Goal: Task Accomplishment & Management: Use online tool/utility

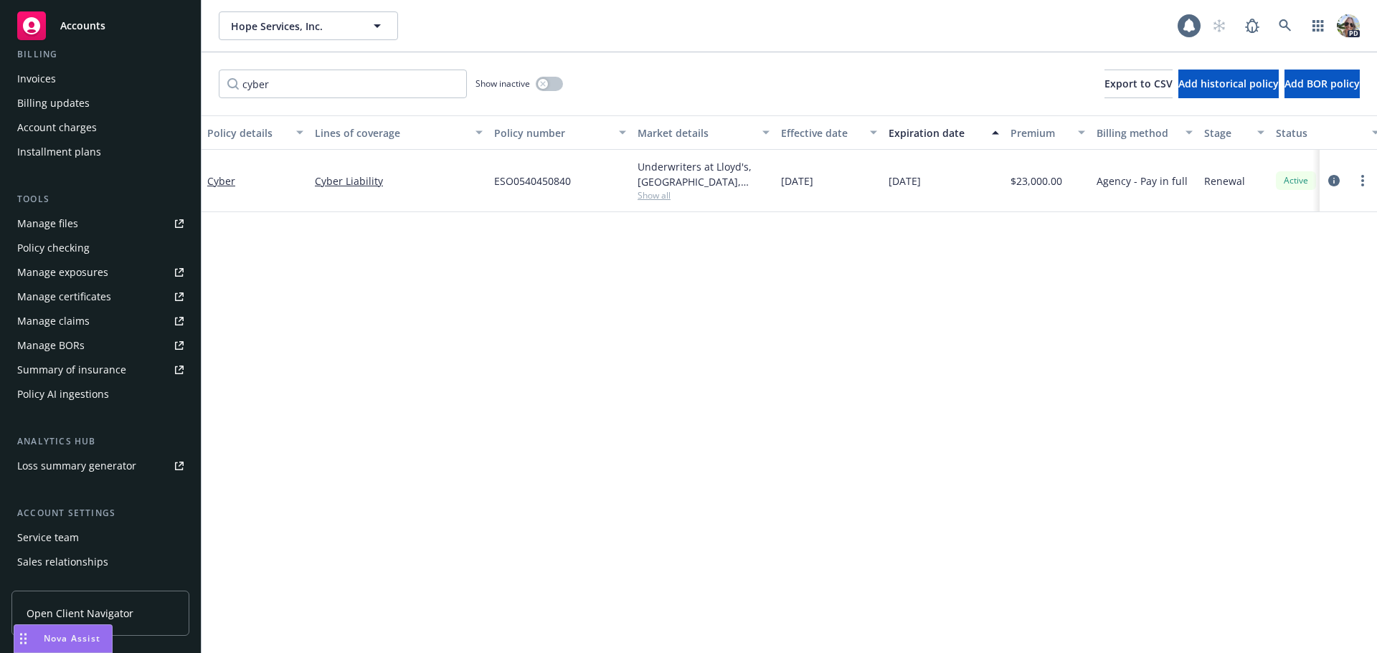
scroll to position [354, 0]
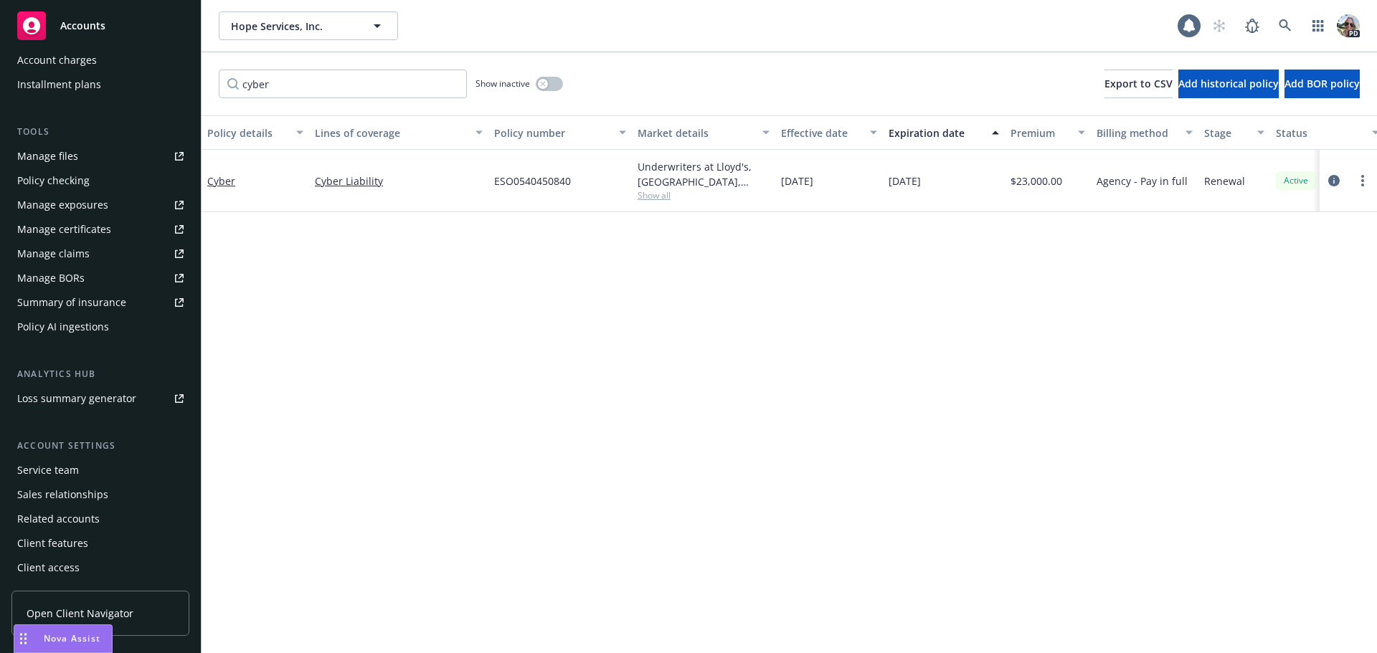
click at [52, 325] on div "Policy AI ingestions" at bounding box center [63, 327] width 92 height 23
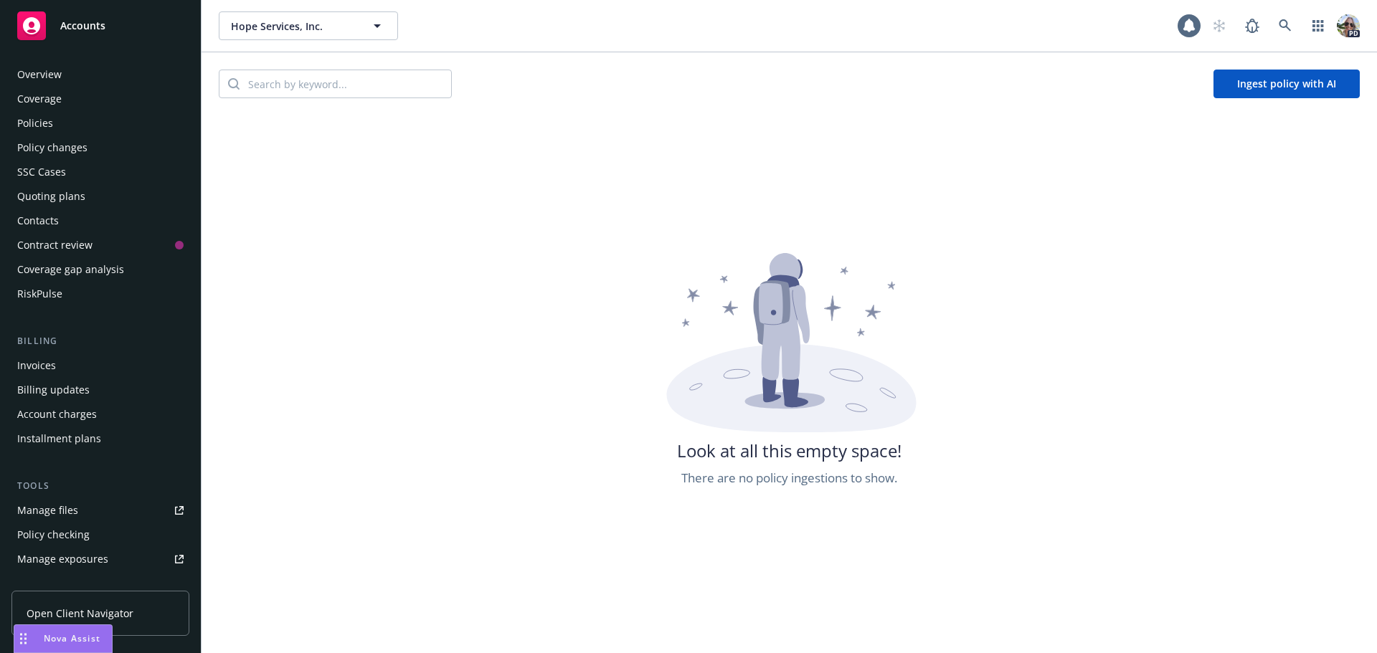
click at [34, 125] on div "Policies" at bounding box center [35, 123] width 36 height 23
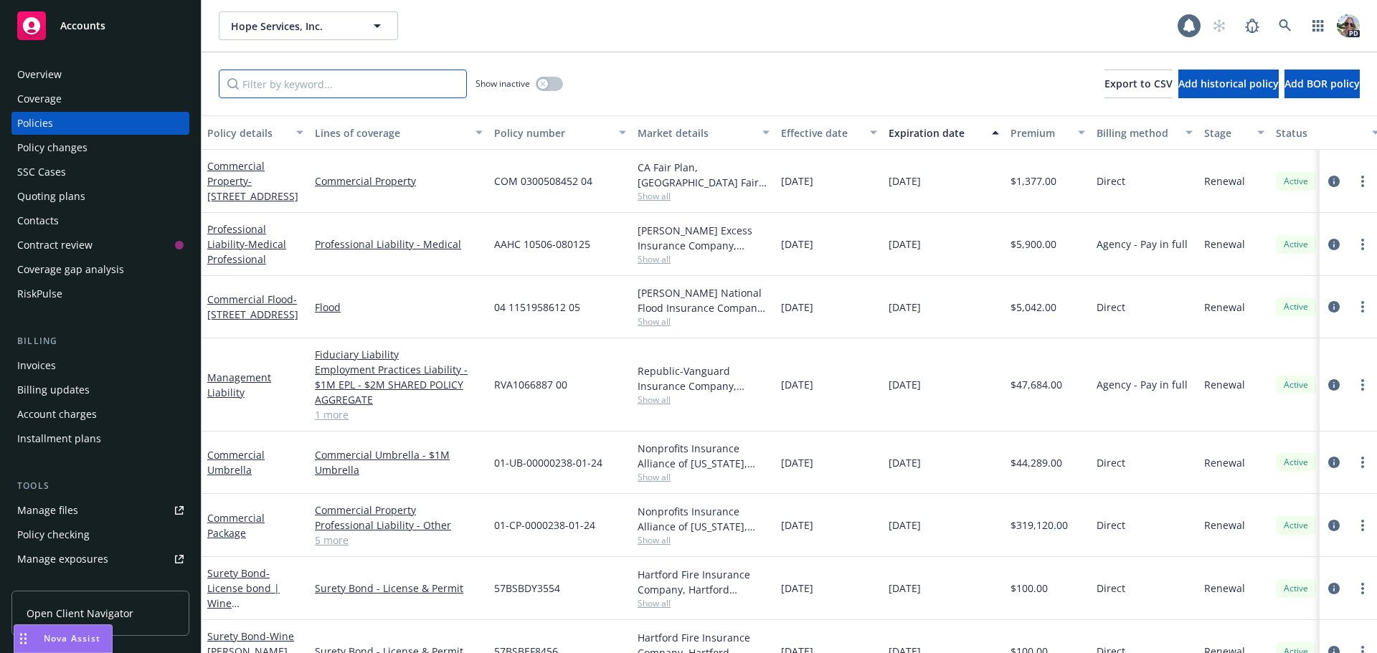
drag, startPoint x: 265, startPoint y: 89, endPoint x: 273, endPoint y: 58, distance: 31.7
click at [271, 60] on div "Show inactive Export to CSV Add historical policy Add BOR policy" at bounding box center [789, 83] width 1175 height 63
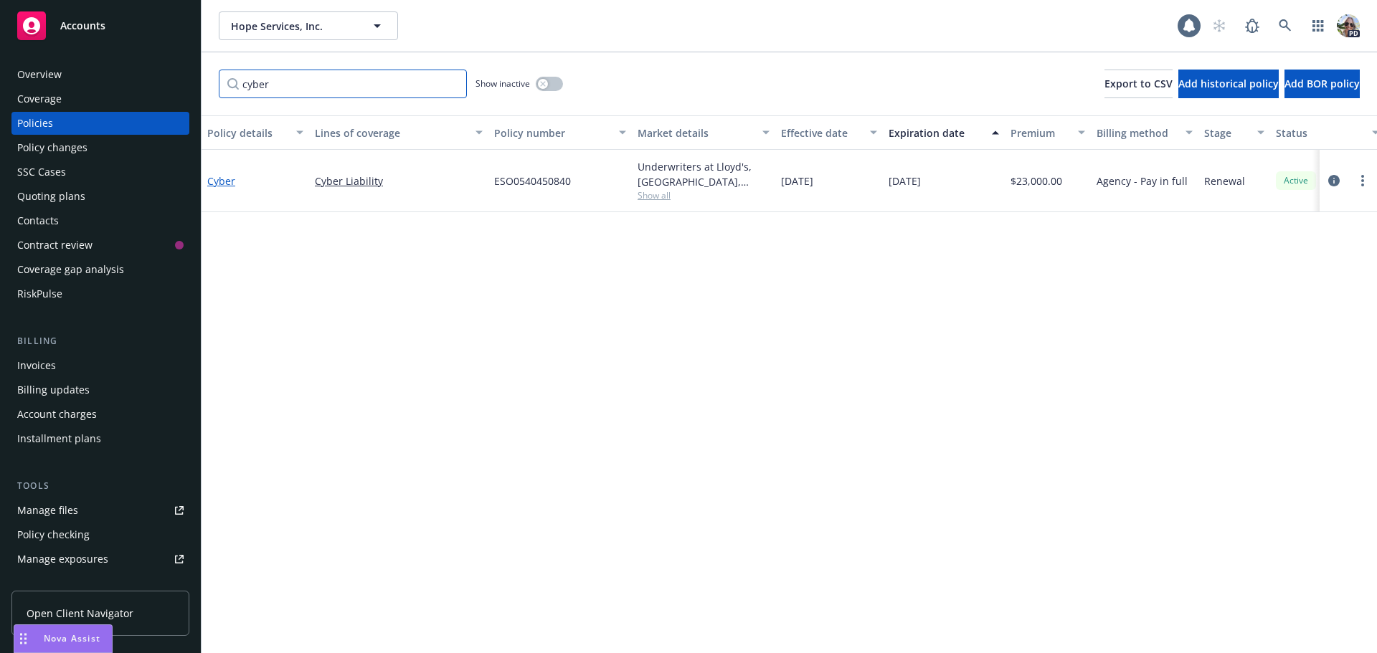
type input "cyber"
click at [221, 181] on link "Cyber" at bounding box center [221, 181] width 28 height 14
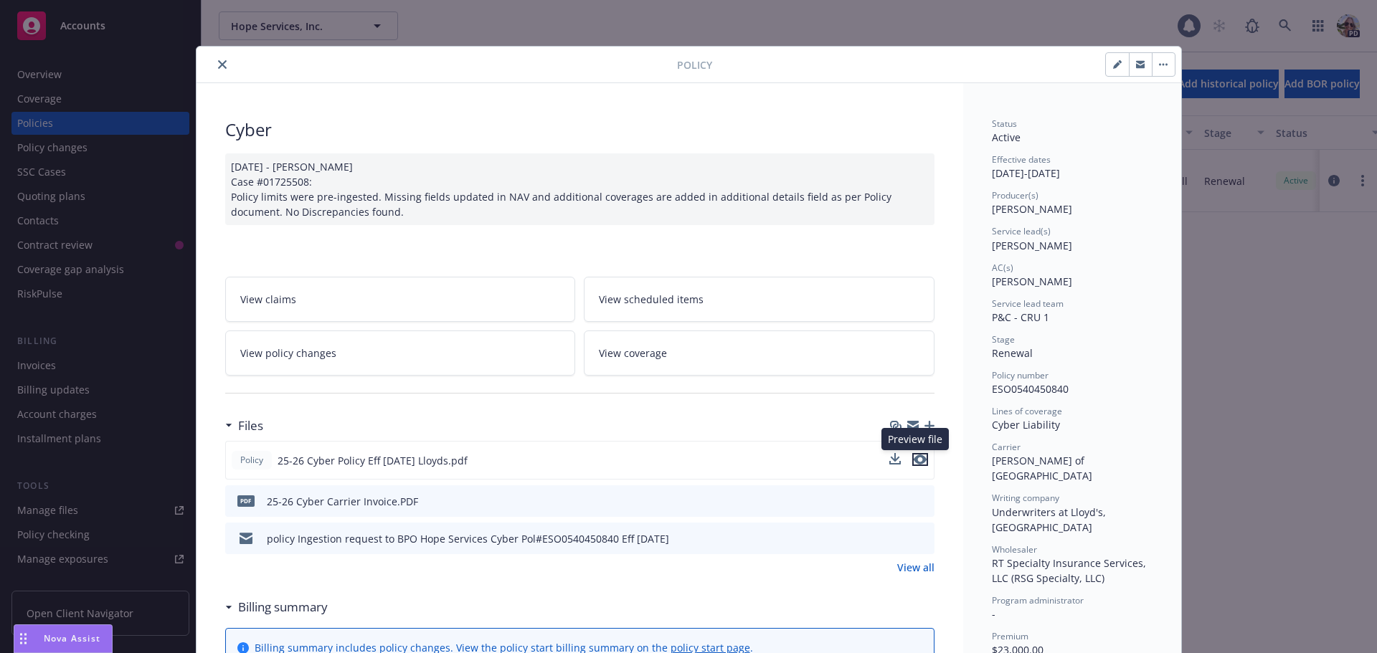
click at [916, 463] on icon "preview file" at bounding box center [920, 460] width 13 height 10
click at [219, 60] on icon "close" at bounding box center [222, 64] width 9 height 9
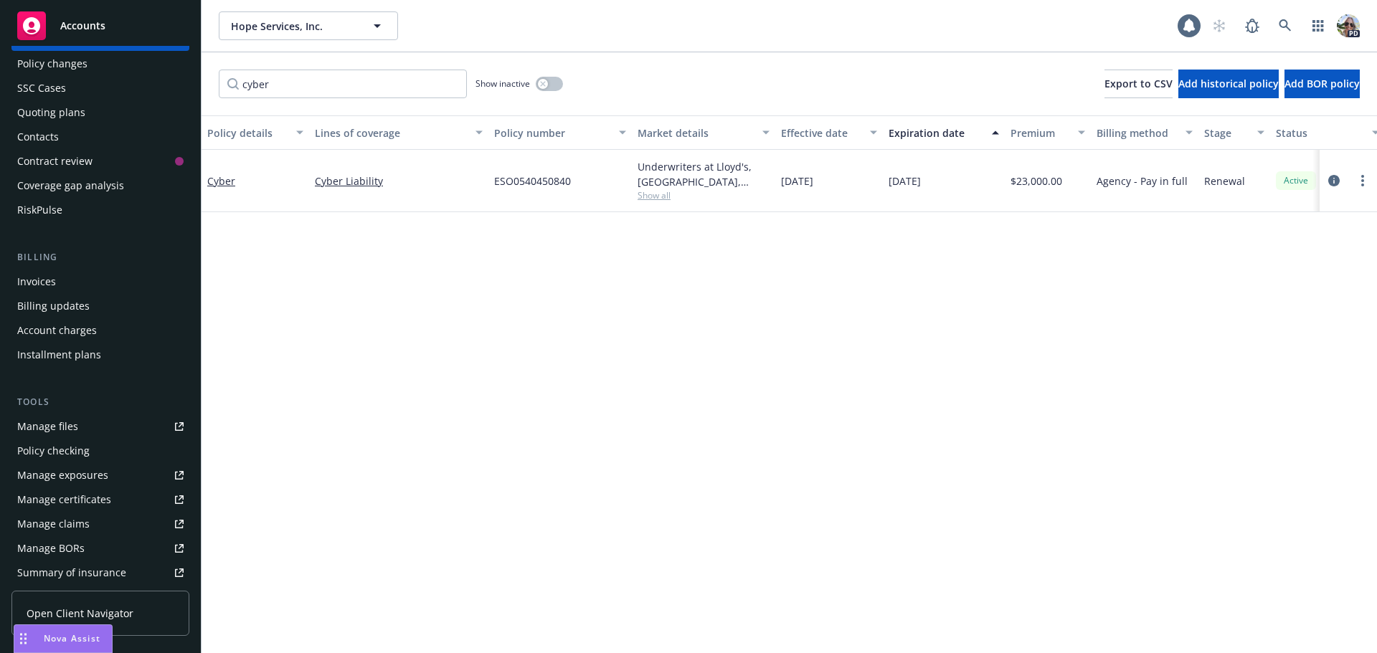
scroll to position [287, 0]
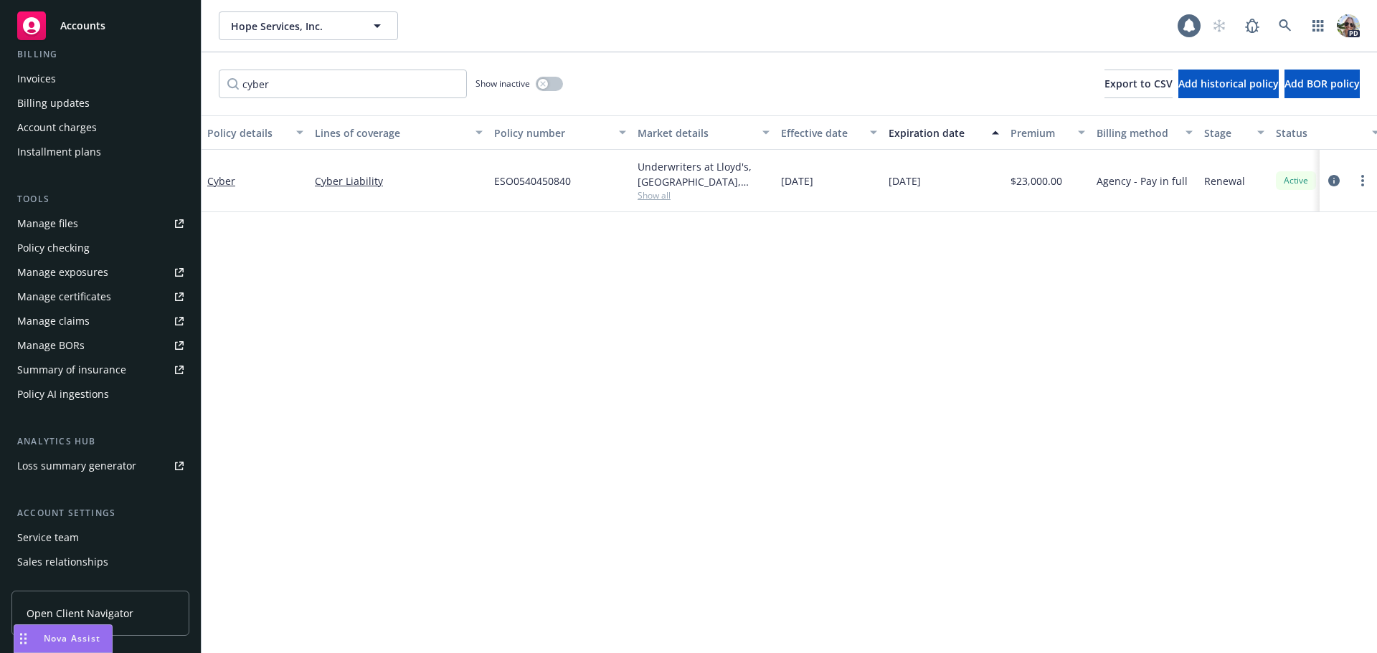
click at [39, 398] on div "Policy AI ingestions" at bounding box center [63, 394] width 92 height 23
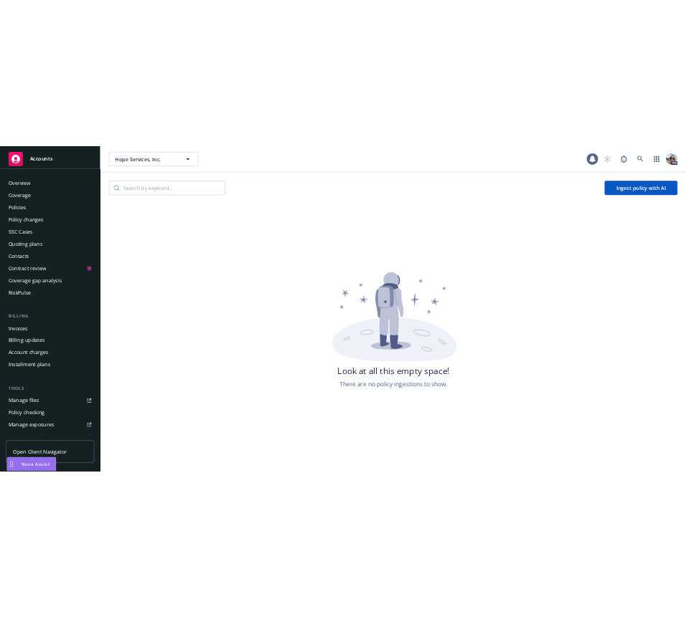
scroll to position [332, 0]
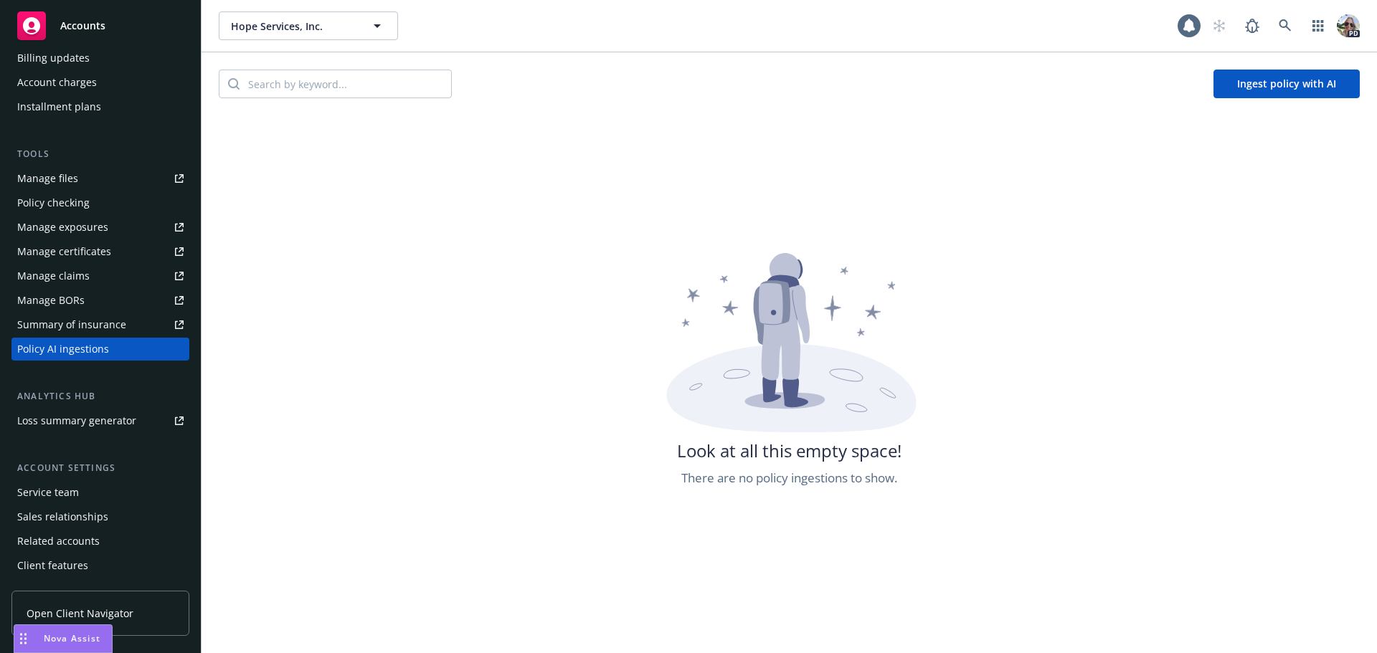
click at [1306, 79] on button "Ingest policy with AI" at bounding box center [1286, 84] width 146 height 29
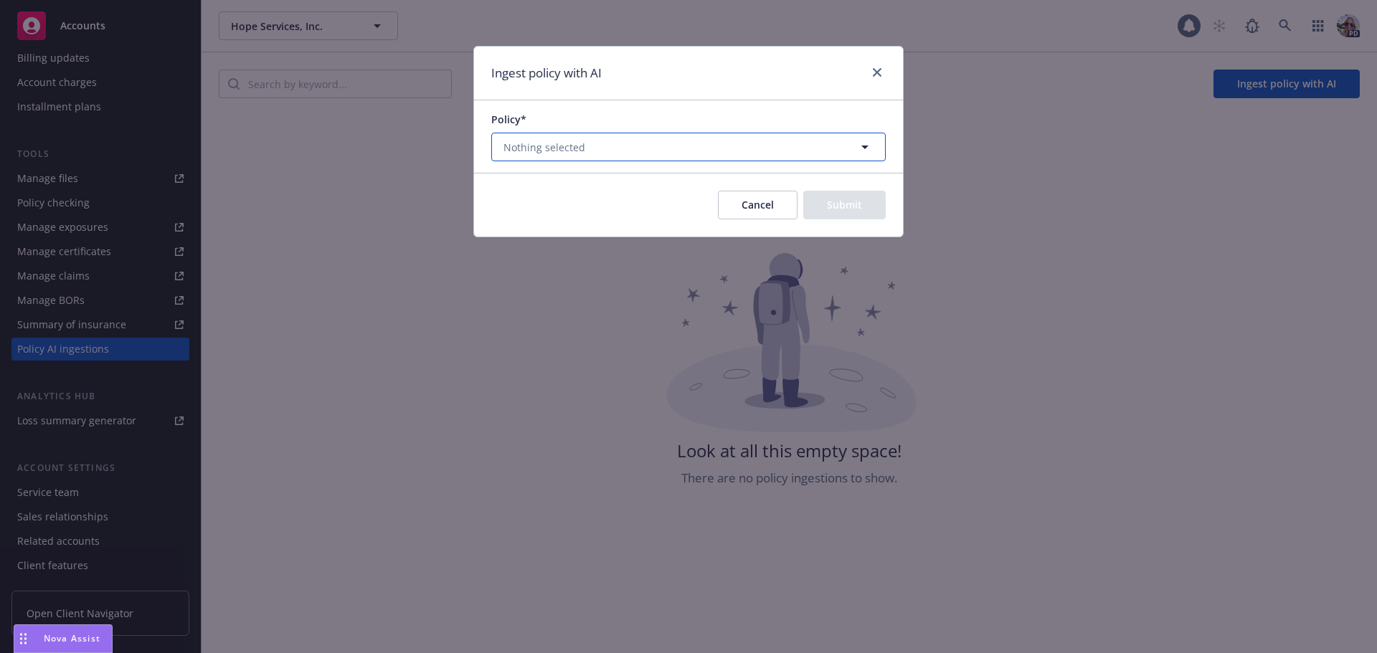
click at [531, 156] on button "Nothing selected" at bounding box center [688, 147] width 394 height 29
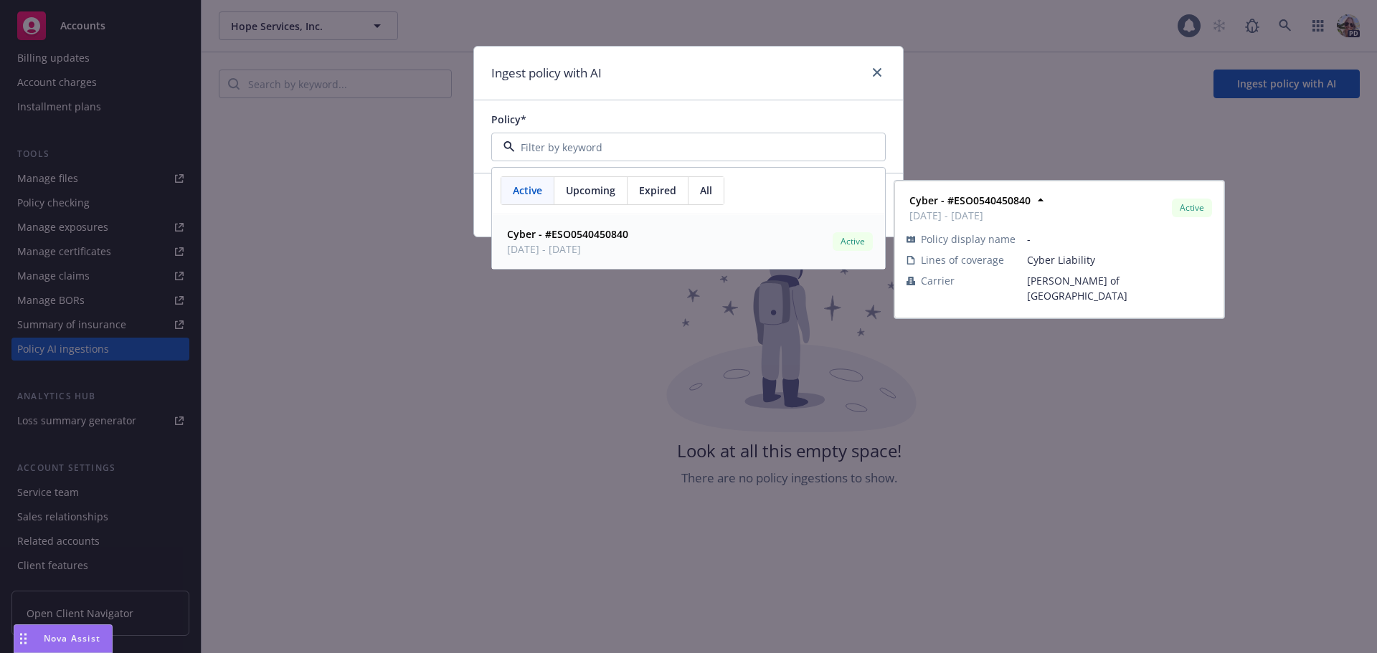
click at [536, 238] on strong "Cyber - #ESO0540450840" at bounding box center [567, 234] width 121 height 14
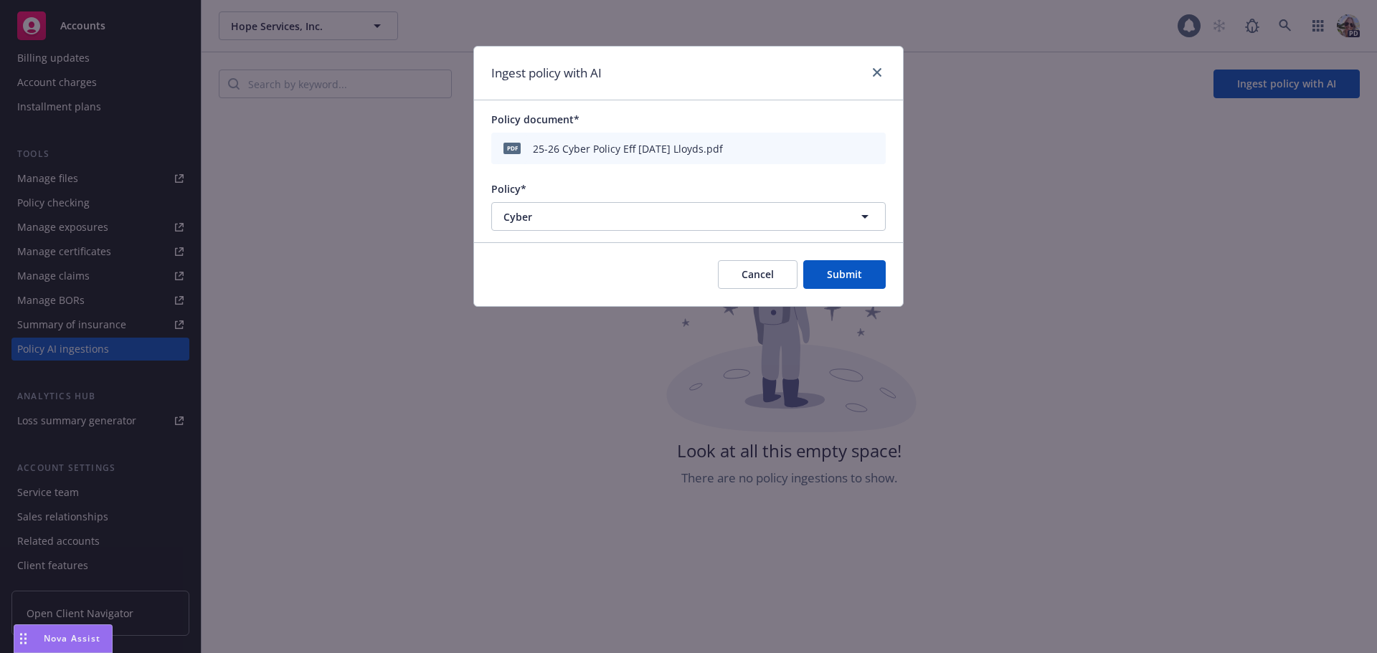
click at [838, 278] on button "Submit" at bounding box center [844, 274] width 82 height 29
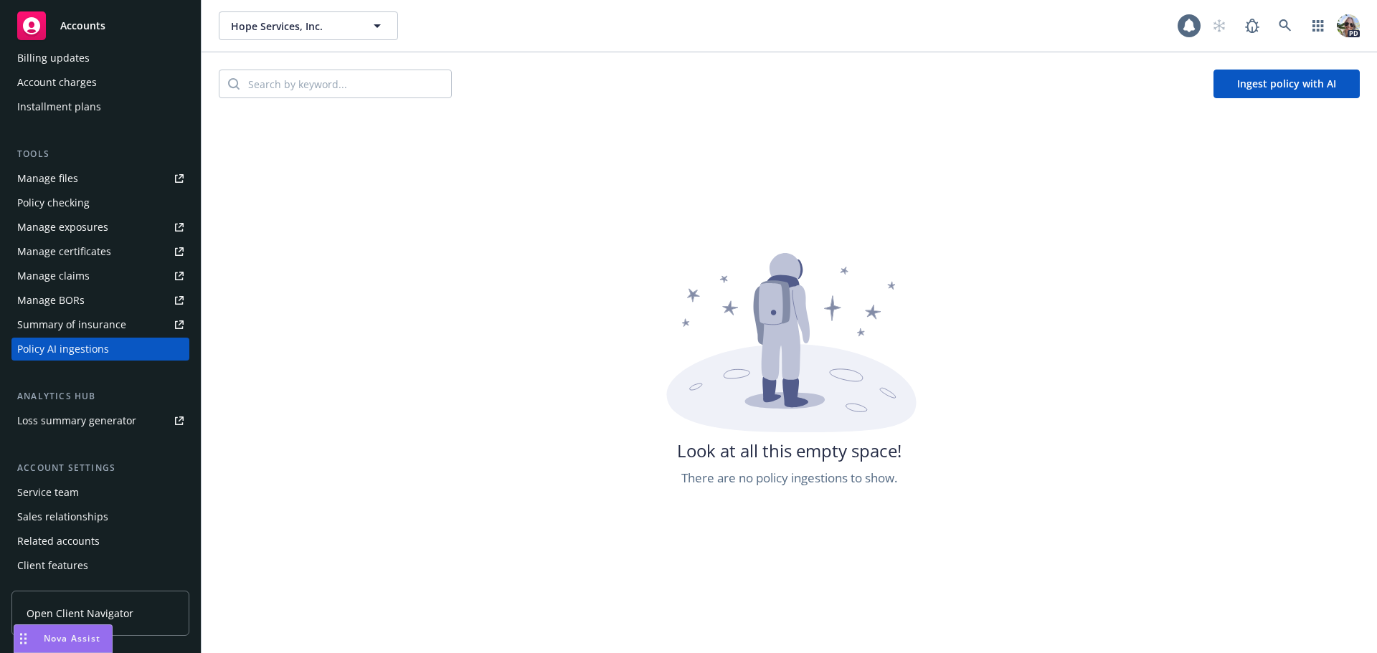
click at [1251, 91] on button "Ingest policy with AI" at bounding box center [1286, 84] width 146 height 29
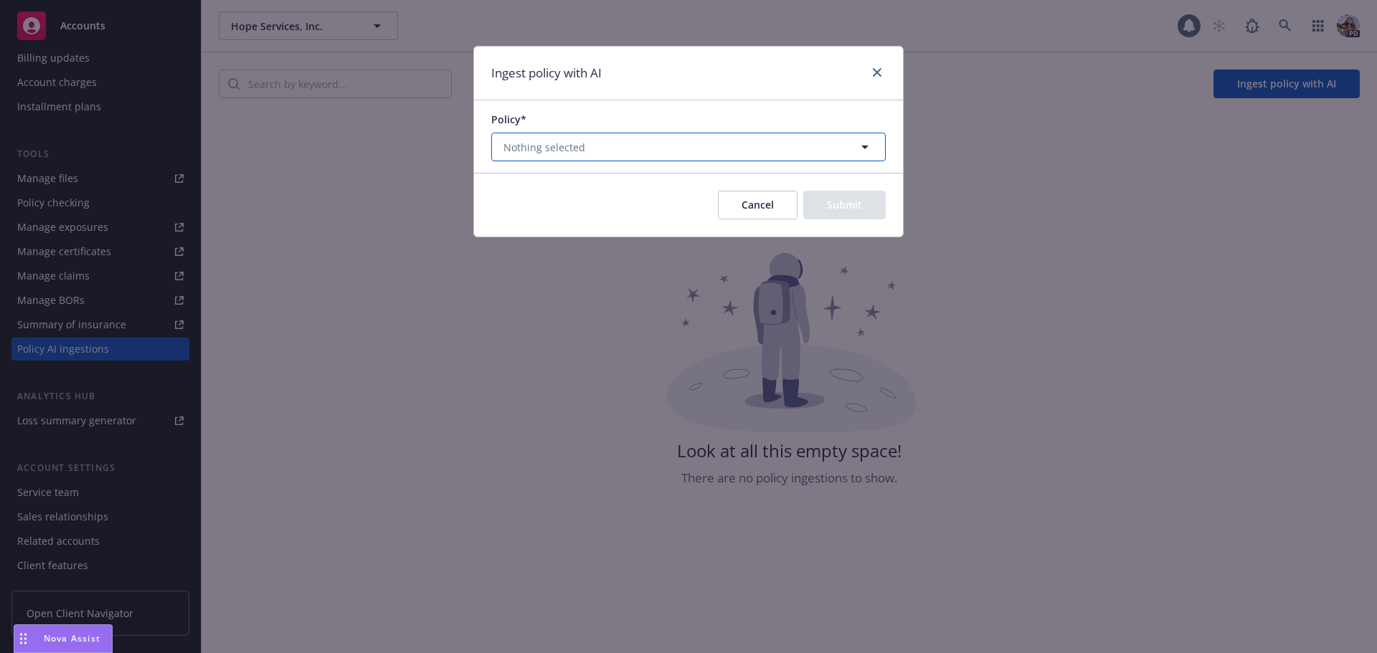
click at [541, 159] on button "Nothing selected" at bounding box center [688, 147] width 394 height 29
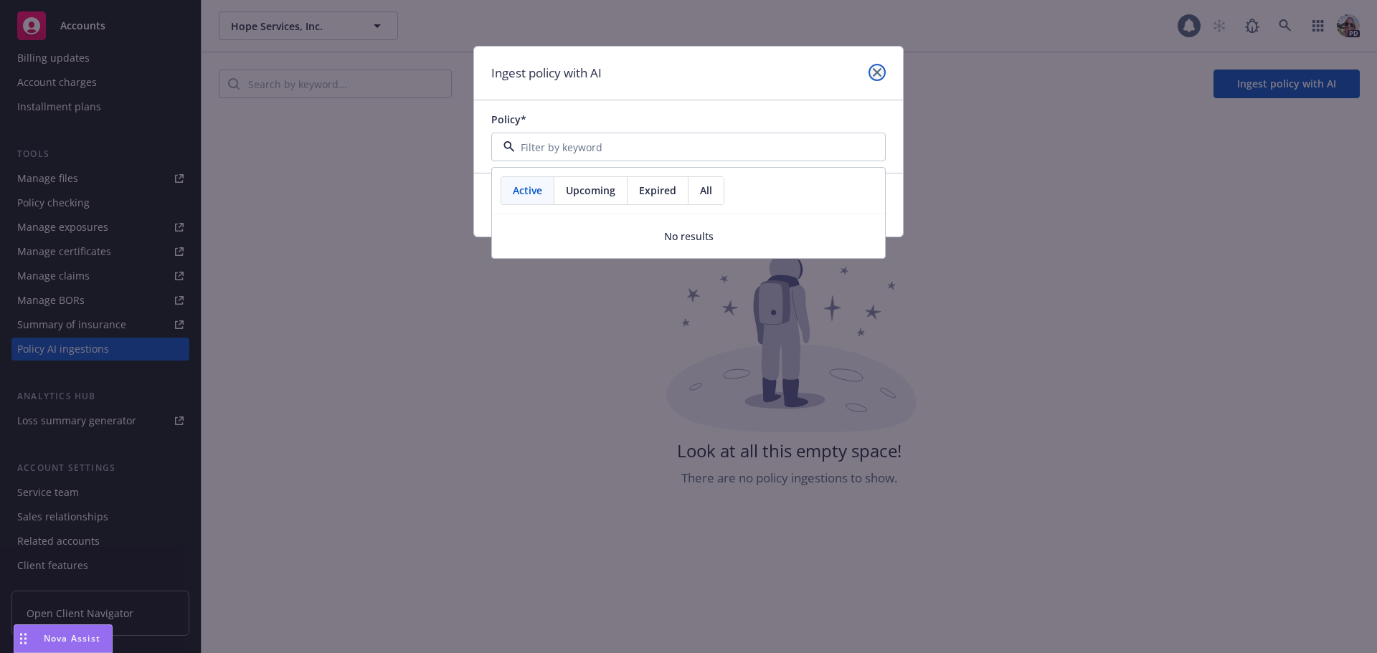
click at [872, 71] on link "close" at bounding box center [876, 72] width 17 height 17
